Goal: Information Seeking & Learning: Learn about a topic

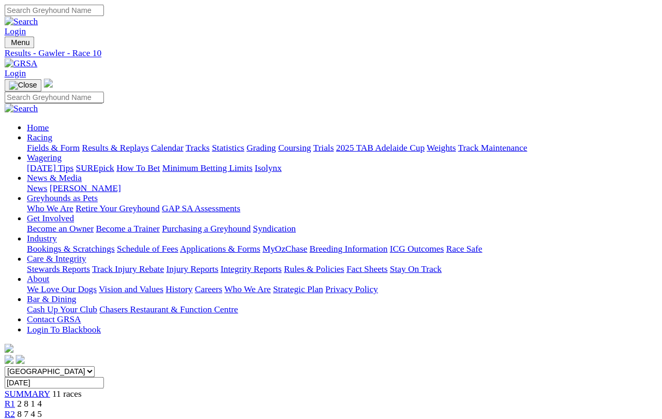
scroll to position [19, 165]
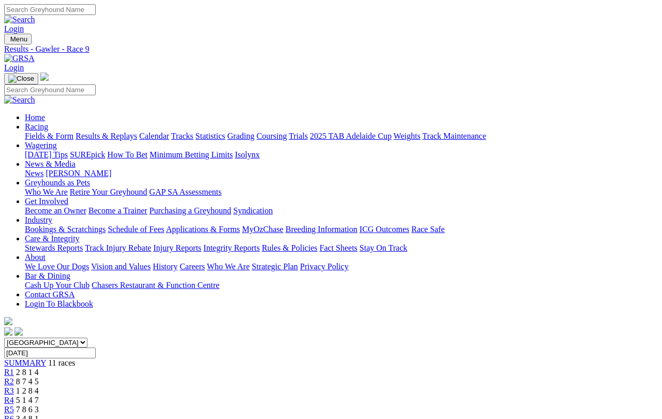
scroll to position [23, 165]
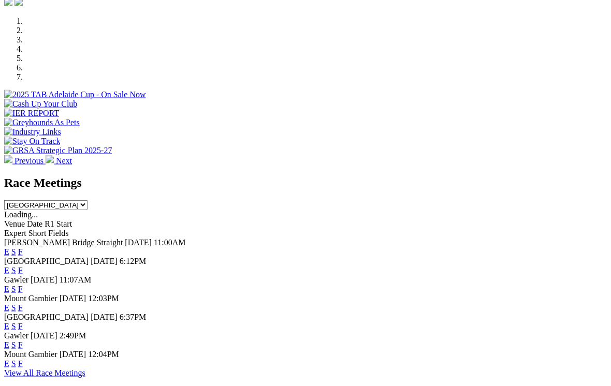
scroll to position [311, 0]
click at [9, 284] on link "E" at bounding box center [6, 288] width 5 height 9
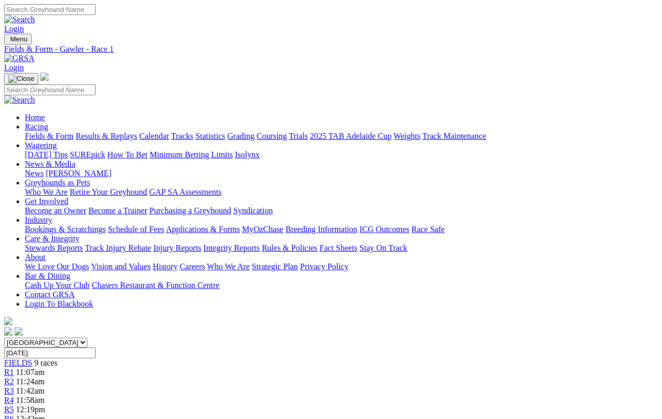
scroll to position [4, 0]
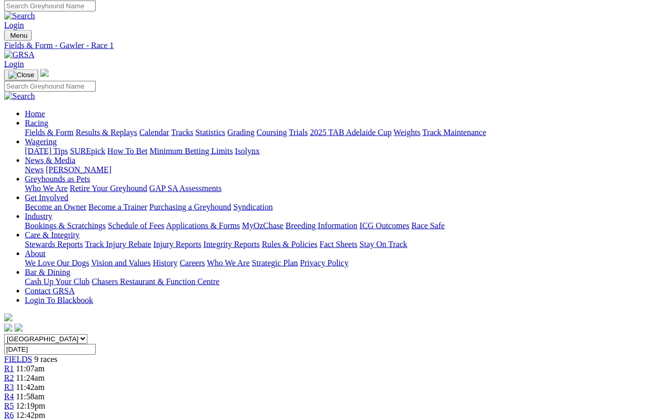
click at [14, 373] on link "R2" at bounding box center [9, 377] width 10 height 9
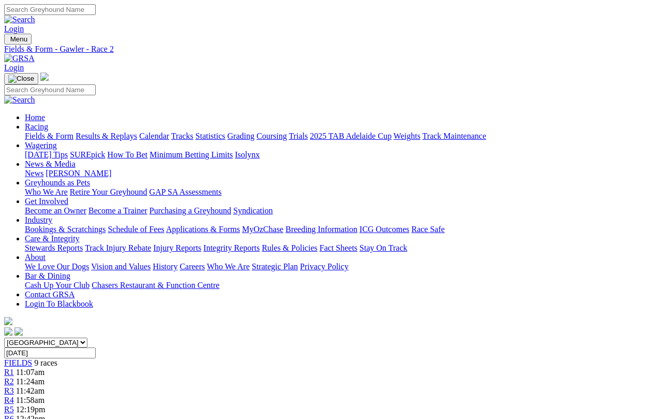
scroll to position [4, 0]
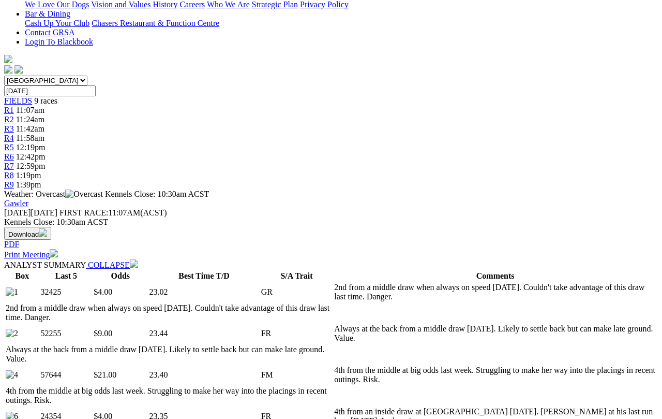
select select "all"
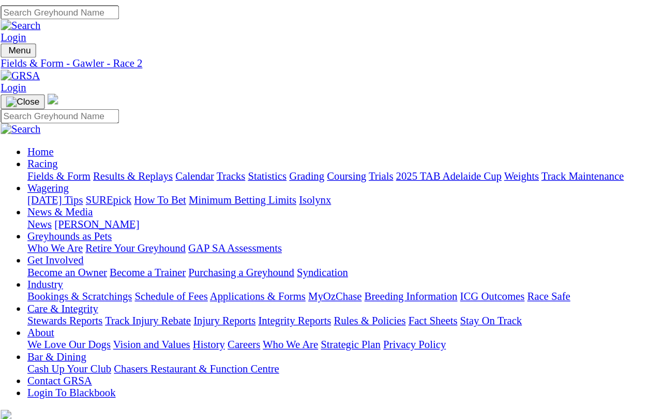
click at [14, 386] on span "R3" at bounding box center [9, 390] width 10 height 9
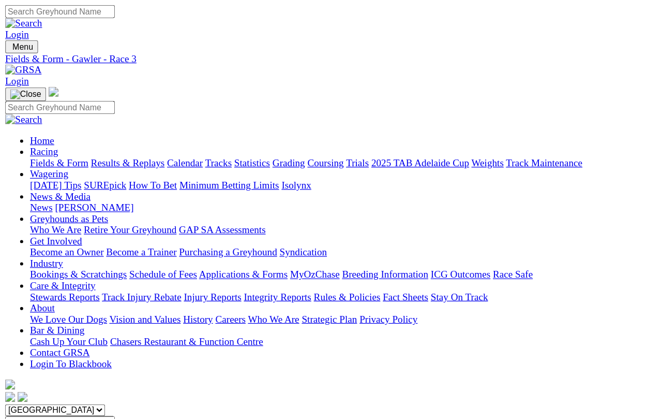
scroll to position [0, 87]
click at [14, 395] on link "R4" at bounding box center [9, 399] width 10 height 9
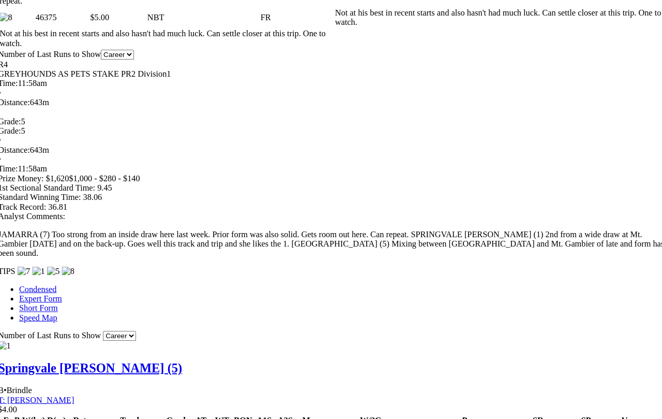
scroll to position [742, 0]
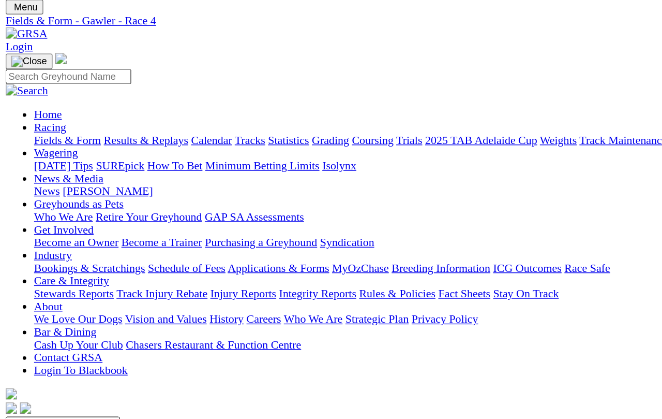
scroll to position [0, 0]
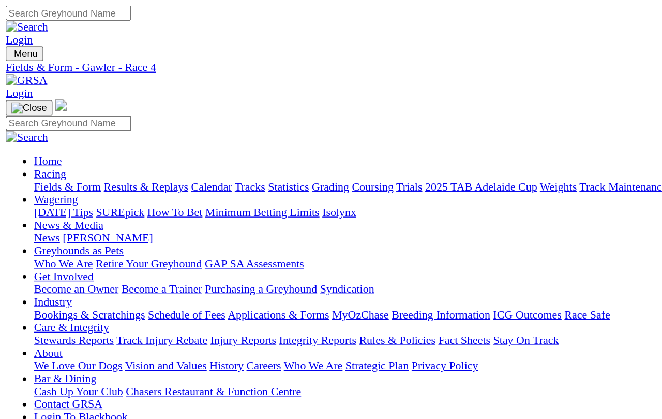
click at [14, 405] on link "R5" at bounding box center [9, 409] width 10 height 9
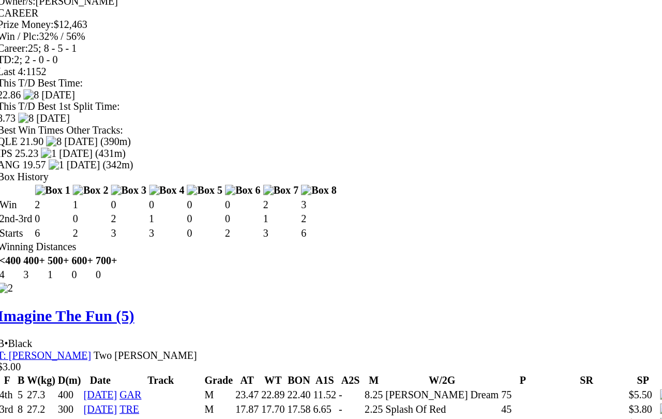
scroll to position [1522, 0]
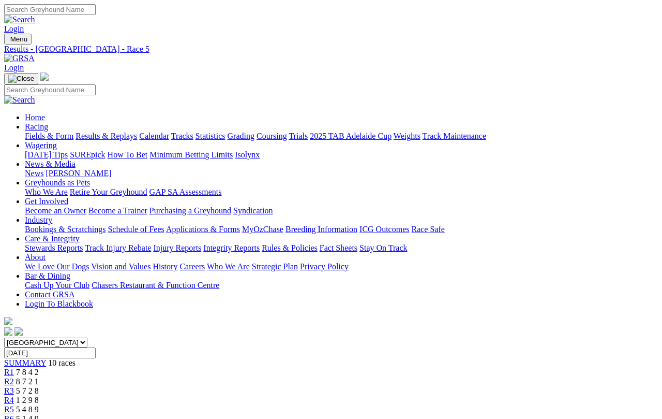
scroll to position [4, 0]
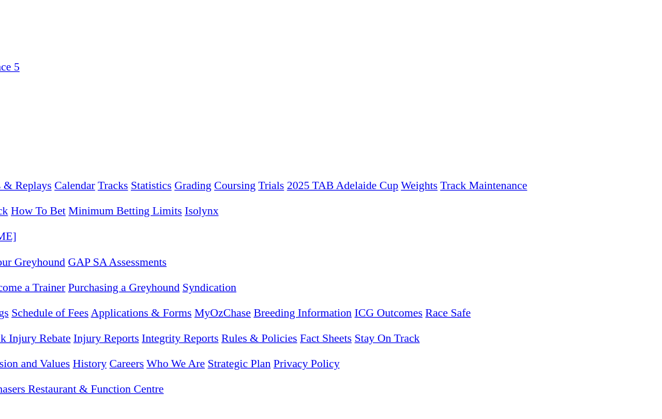
click at [14, 414] on link "R6" at bounding box center [9, 418] width 10 height 9
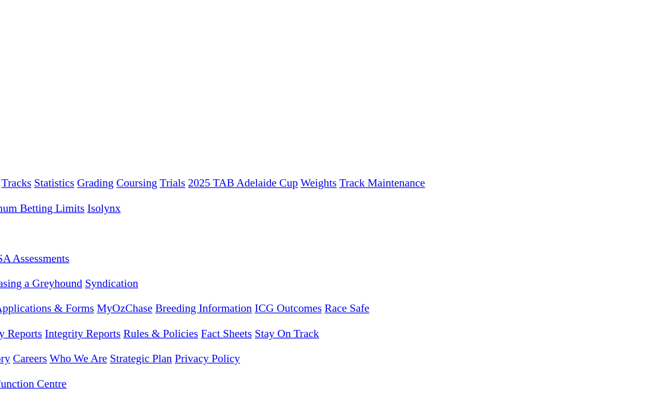
scroll to position [0, 1]
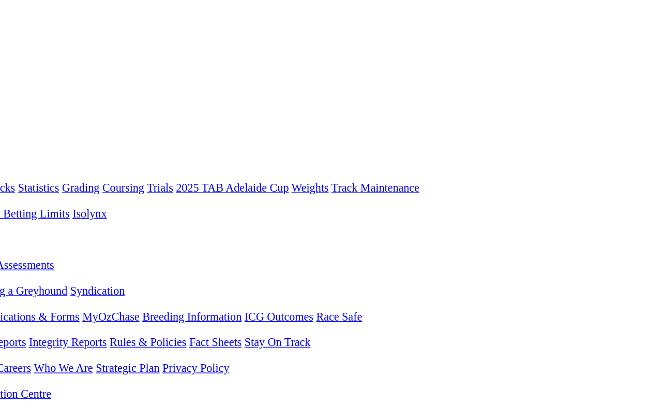
scroll to position [0, 165]
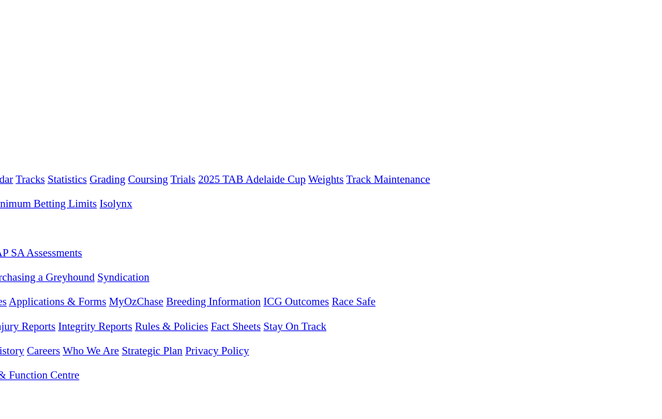
scroll to position [0, 165]
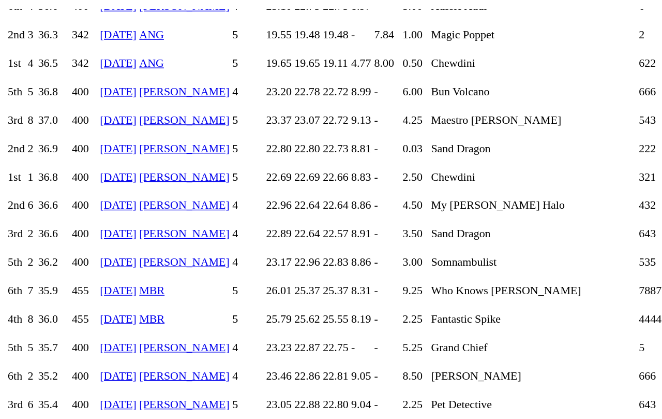
scroll to position [3737, 0]
